Goal: Task Accomplishment & Management: Manage account settings

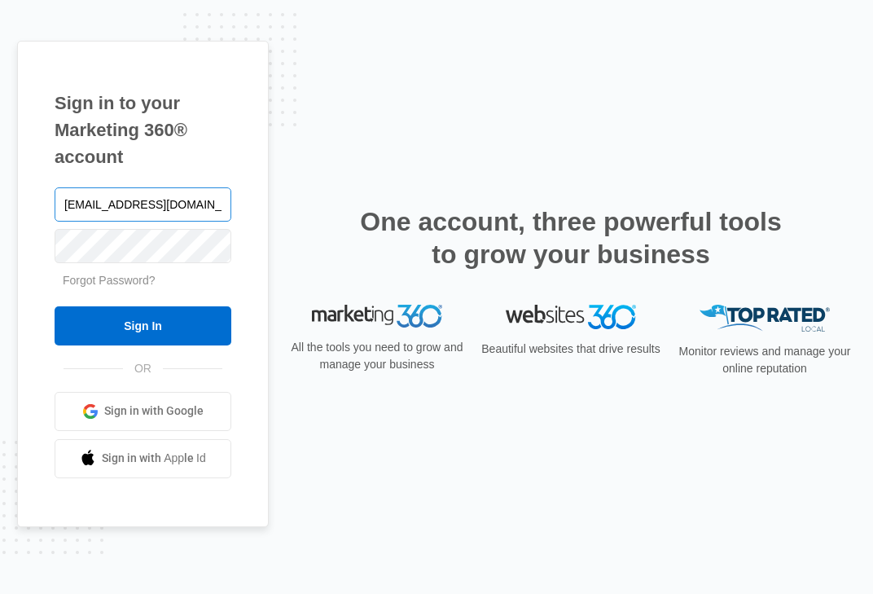
type input "[EMAIL_ADDRESS][DOMAIN_NAME]"
click at [55, 306] on input "Sign In" at bounding box center [143, 325] width 177 height 39
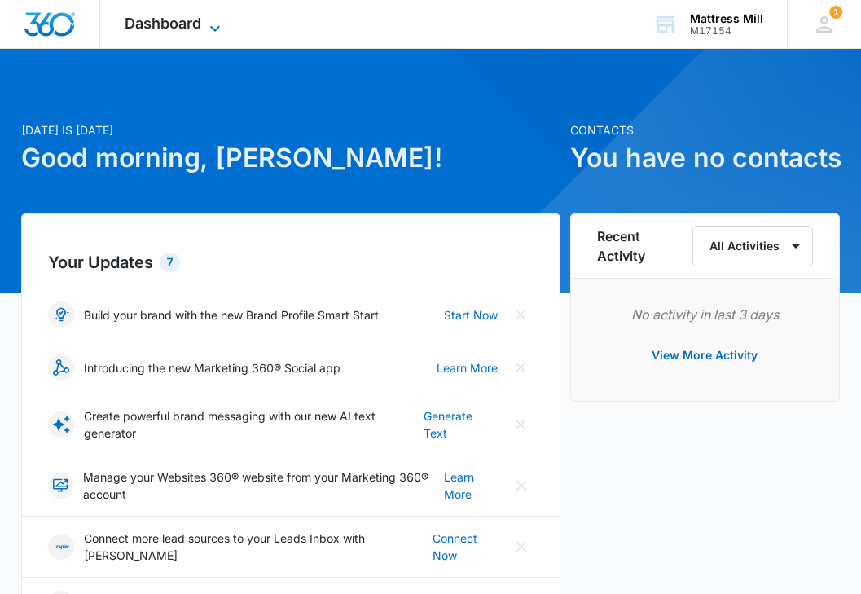
click at [208, 24] on icon at bounding box center [215, 29] width 20 height 20
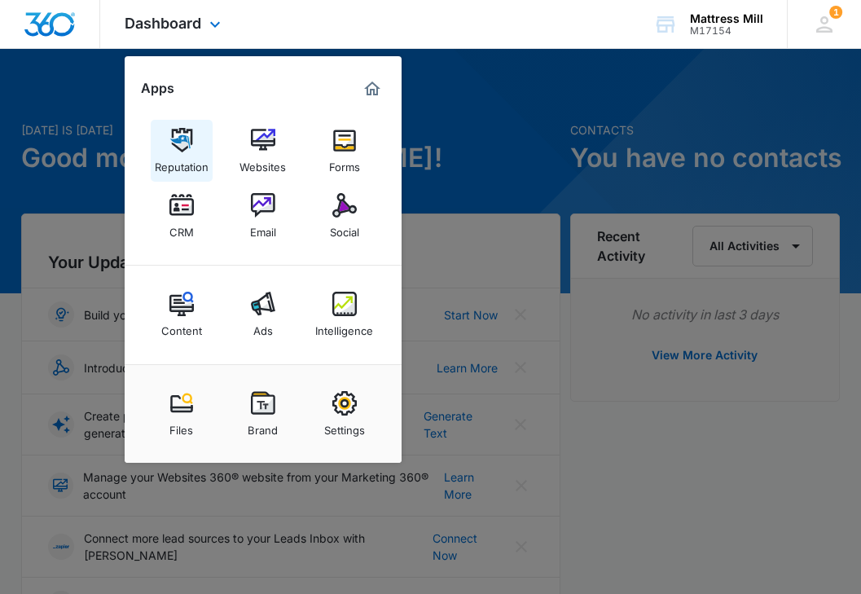
click at [185, 143] on img at bounding box center [181, 140] width 24 height 24
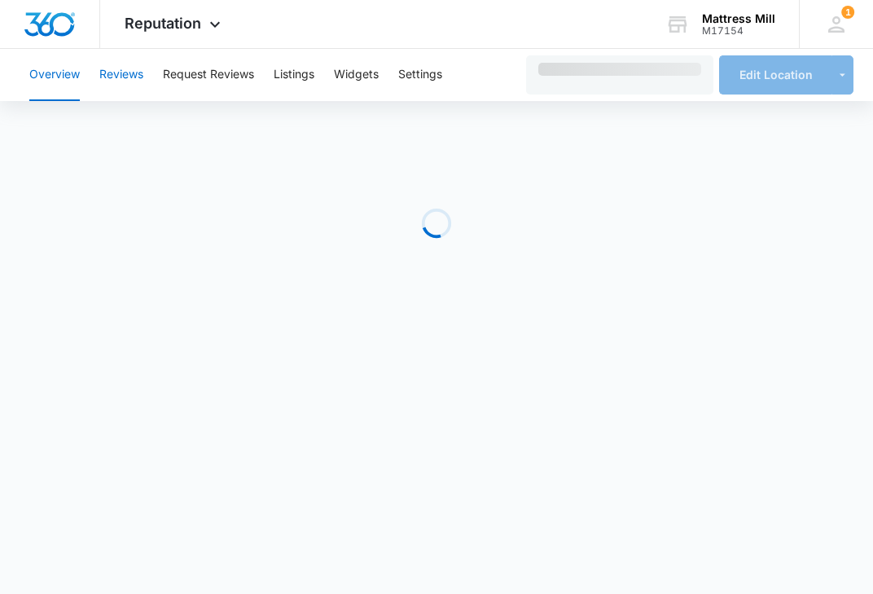
click at [123, 74] on button "Reviews" at bounding box center [121, 75] width 44 height 52
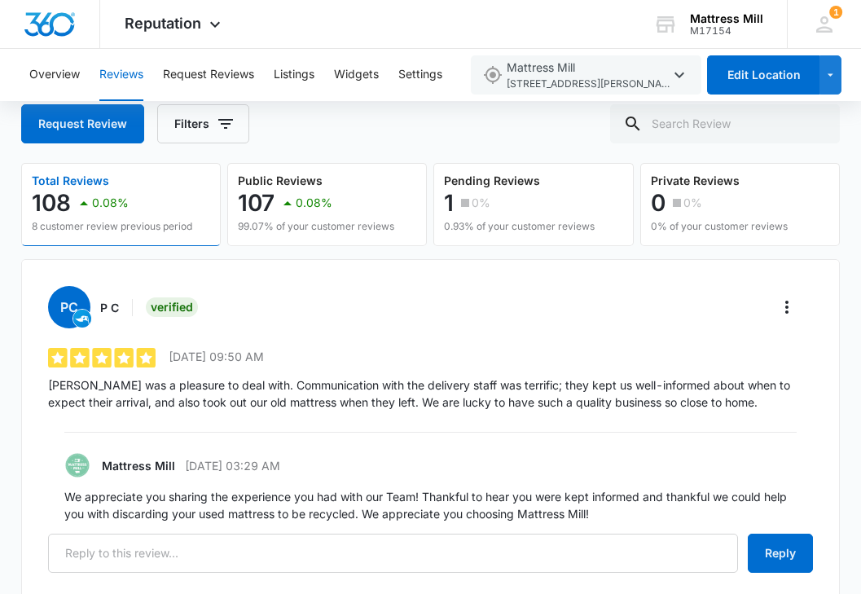
scroll to position [163, 0]
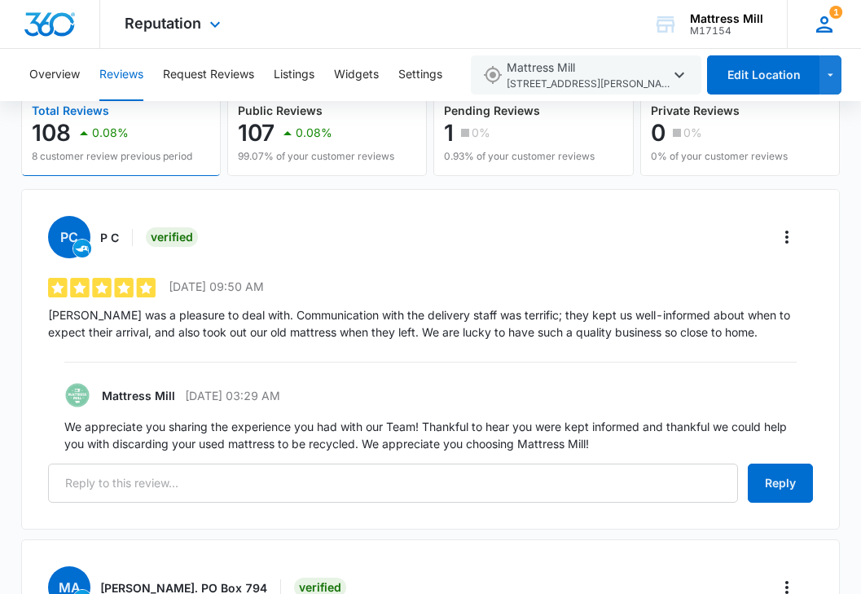
click at [833, 10] on span "1" at bounding box center [835, 12] width 13 height 13
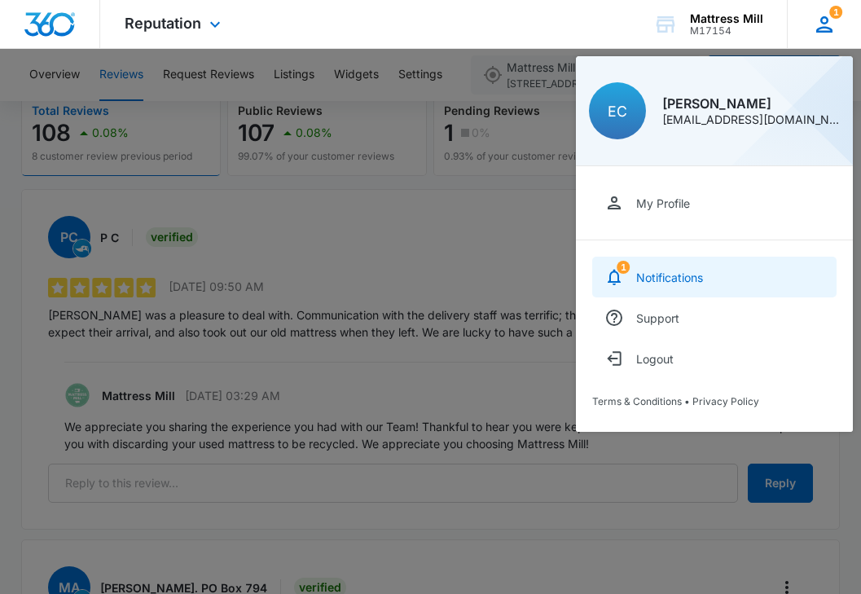
click at [709, 283] on link "1 Notifications" at bounding box center [714, 276] width 244 height 41
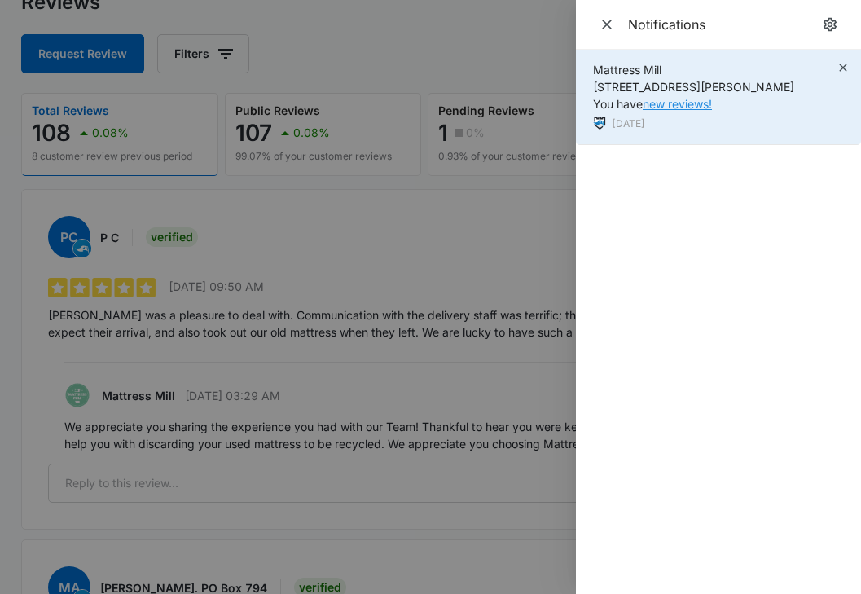
click at [692, 104] on link "new reviews!" at bounding box center [676, 104] width 69 height 14
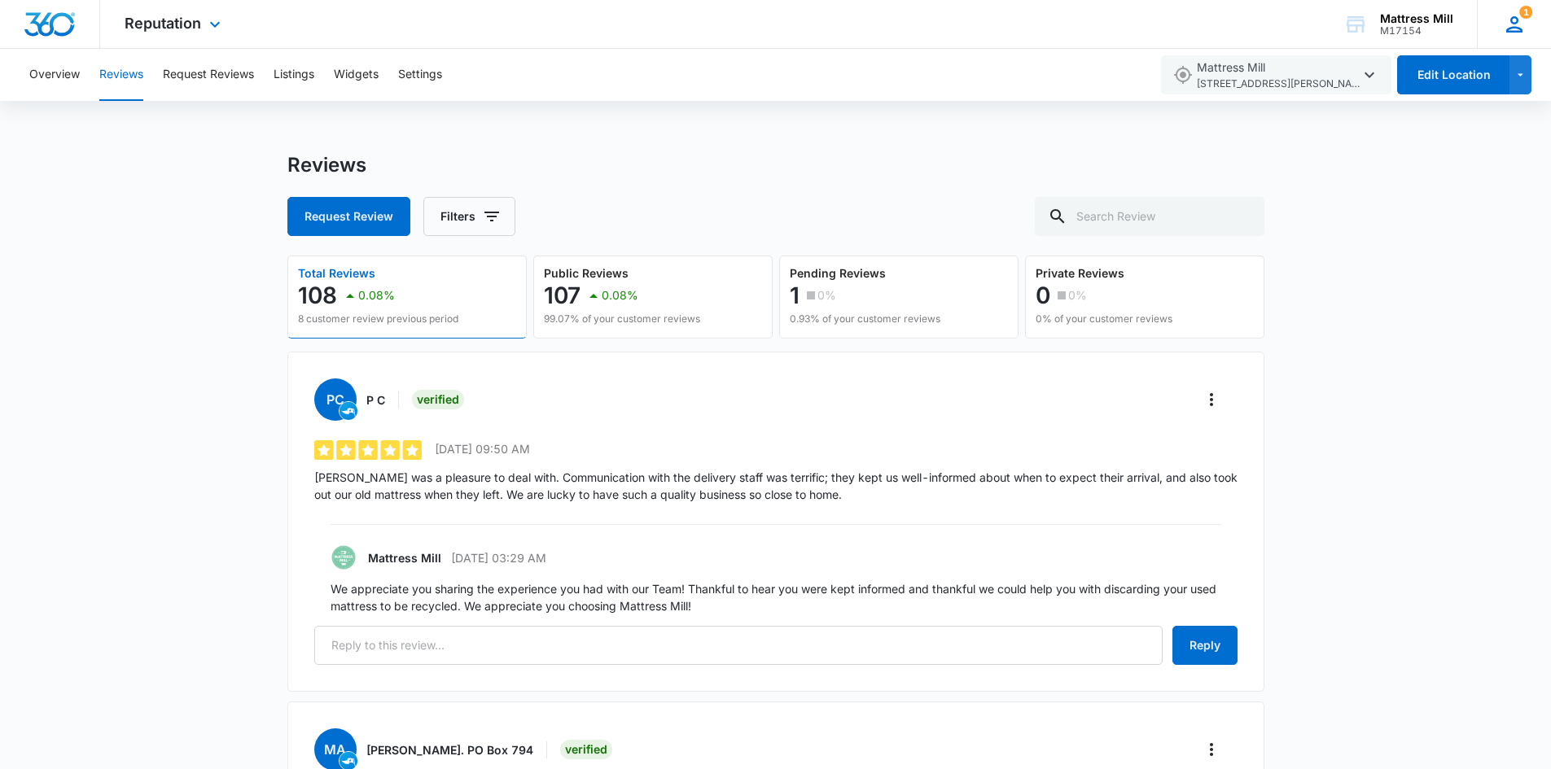
click at [872, 20] on icon at bounding box center [1514, 24] width 24 height 24
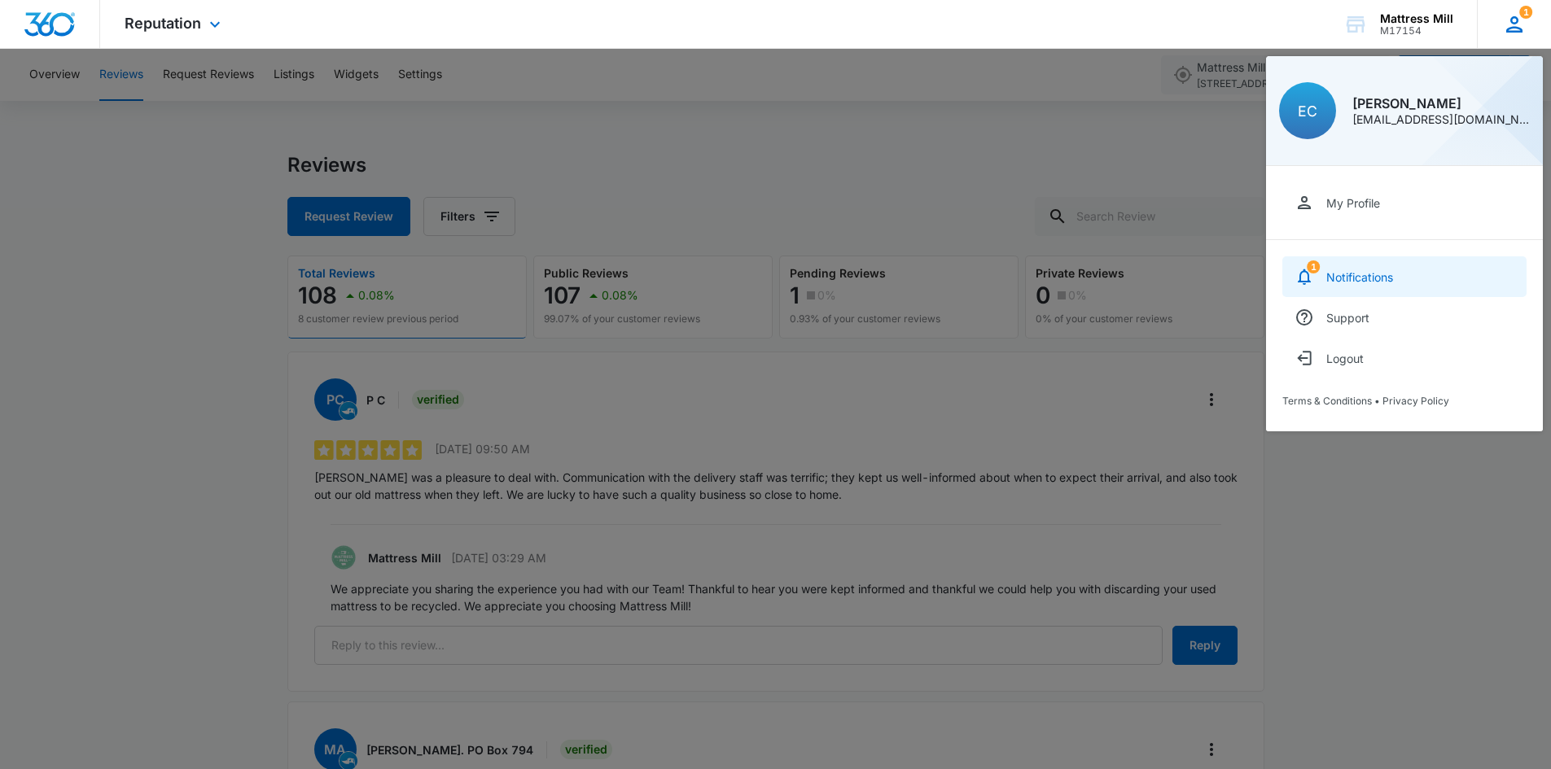
click at [872, 261] on span "1" at bounding box center [1313, 267] width 13 height 13
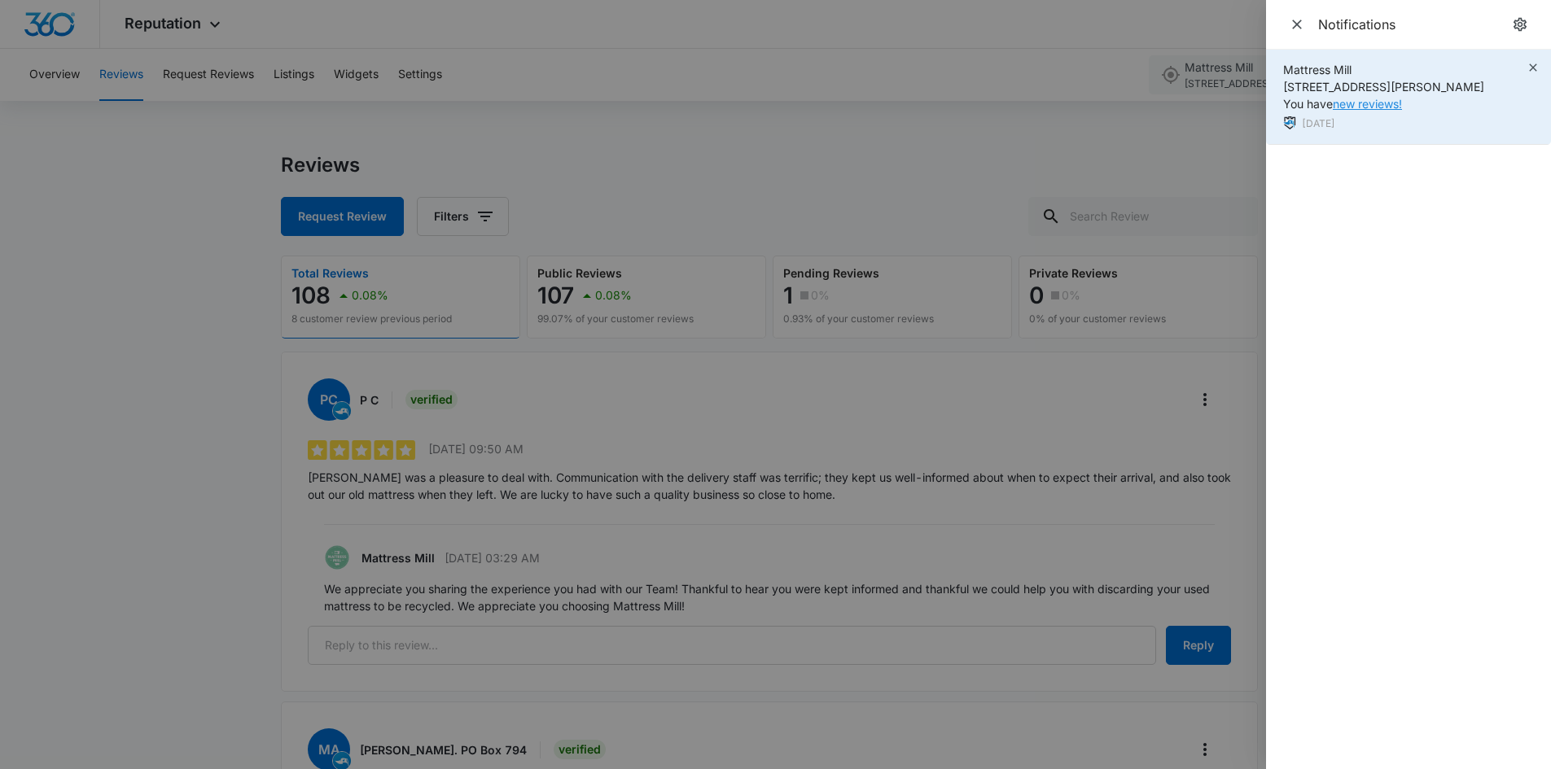
click at [872, 103] on link "new reviews!" at bounding box center [1367, 104] width 69 height 14
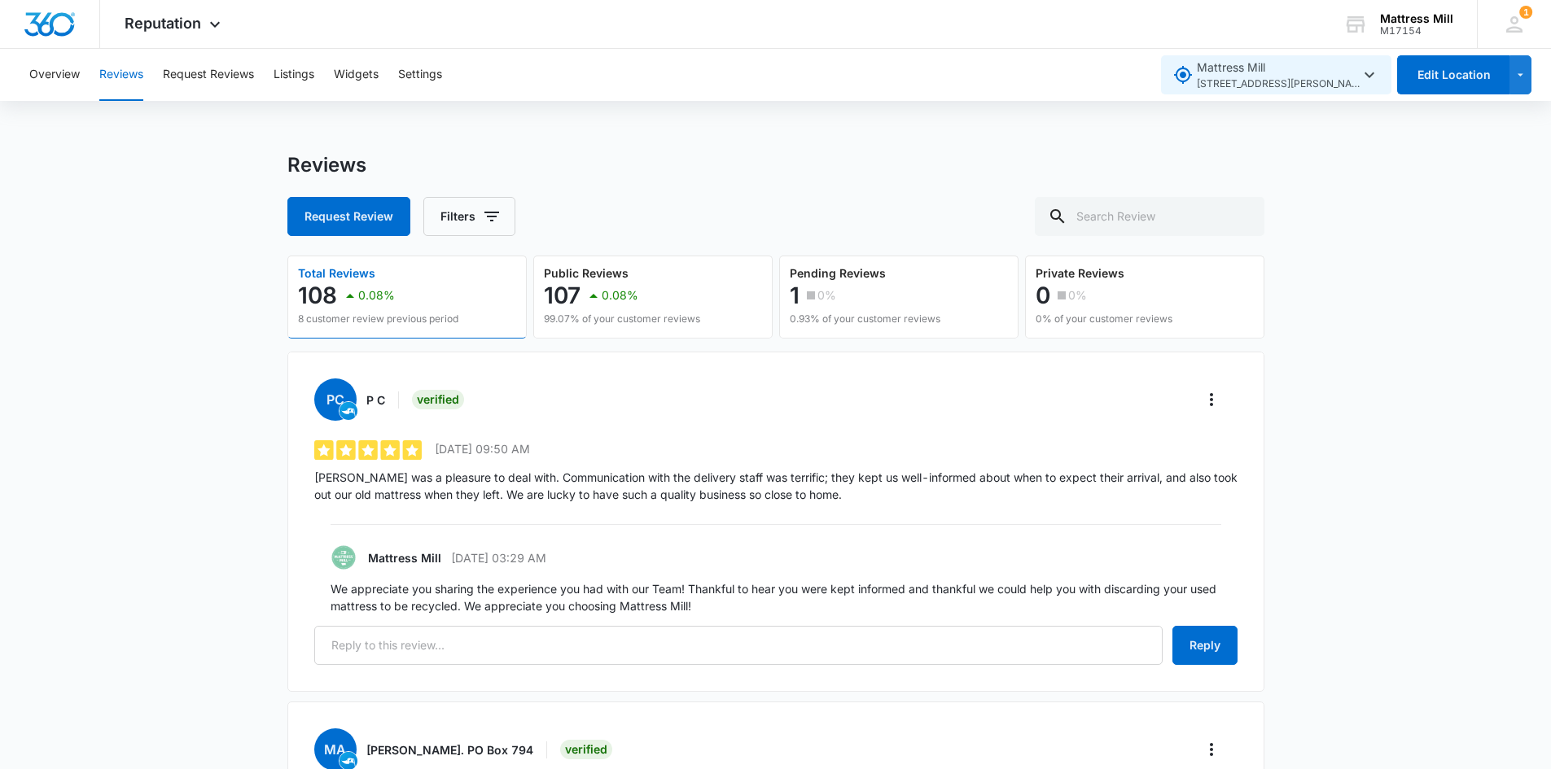
click at [1375, 78] on icon "button" at bounding box center [1370, 75] width 20 height 20
click at [1513, 29] on icon at bounding box center [1514, 24] width 24 height 24
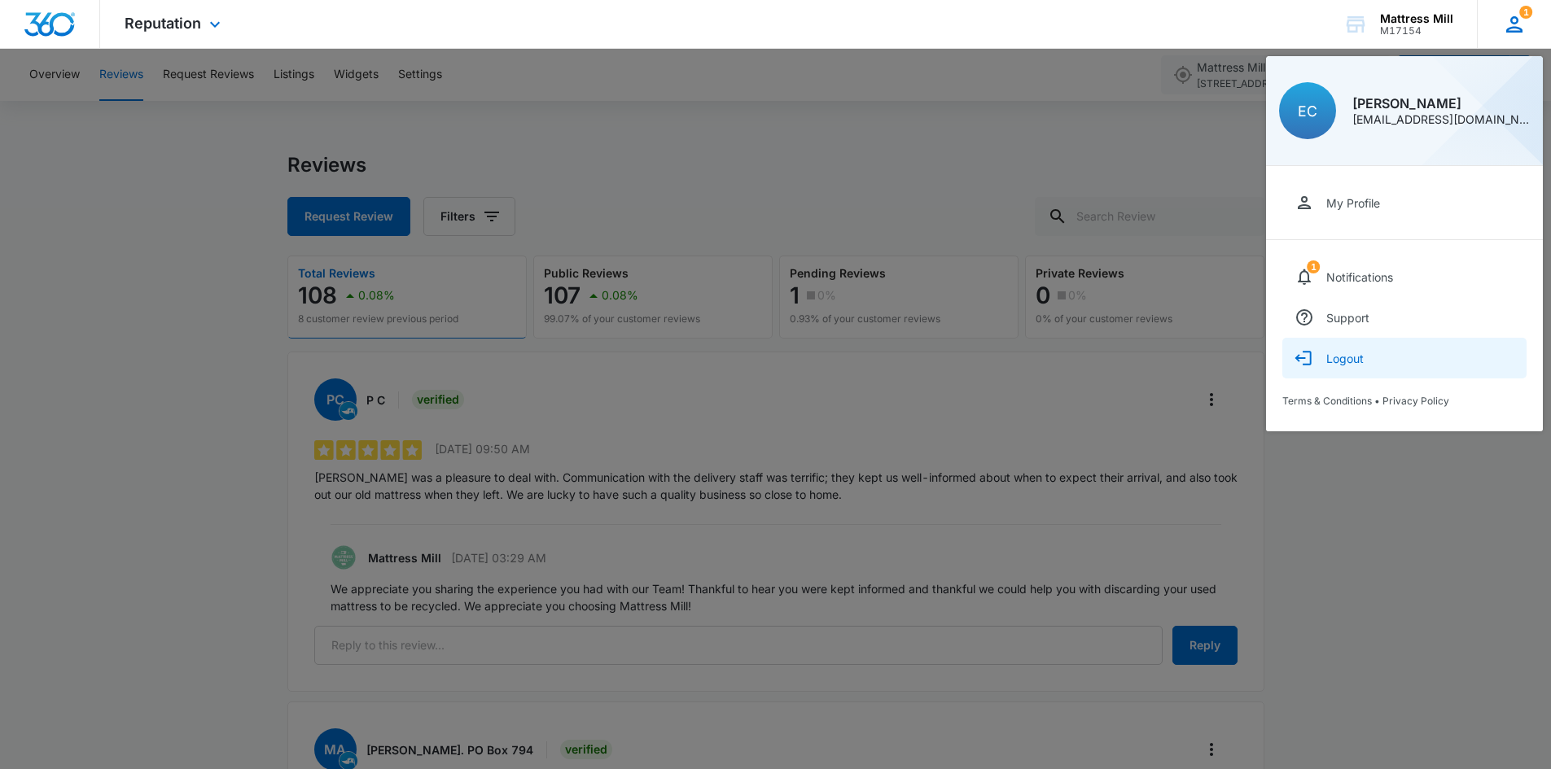
click at [1345, 357] on div "Logout" at bounding box center [1344, 359] width 37 height 14
